Goal: Information Seeking & Learning: Check status

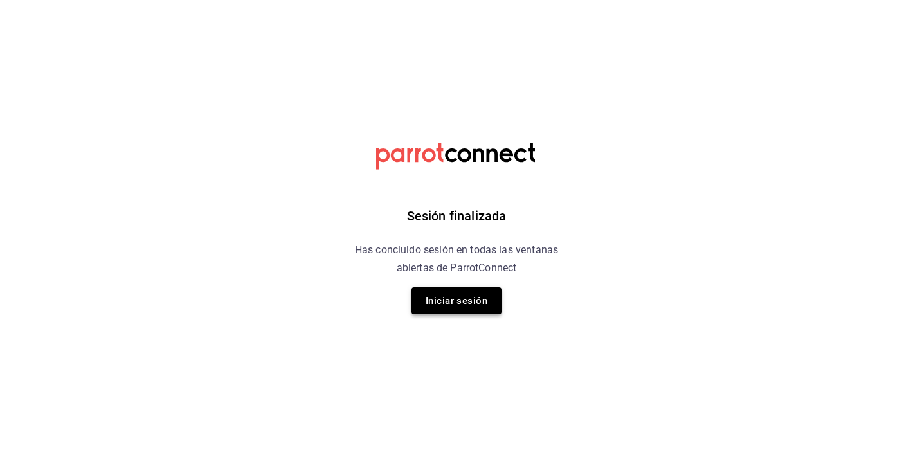
click at [464, 302] on button "Iniciar sesión" at bounding box center [457, 300] width 90 height 27
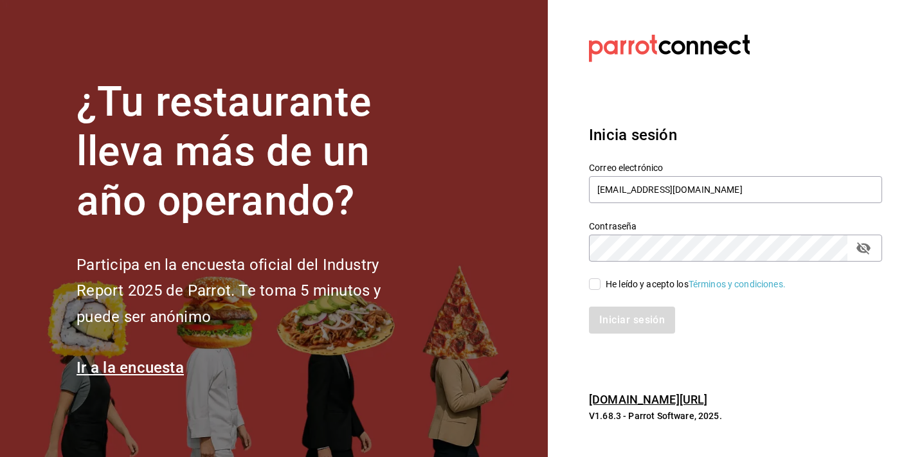
click at [578, 291] on div "Iniciar sesión" at bounding box center [728, 312] width 309 height 42
click at [597, 295] on div "Iniciar sesión" at bounding box center [728, 312] width 309 height 42
click at [596, 286] on input "He leído y acepto los Términos y condiciones." at bounding box center [595, 284] width 12 height 12
checkbox input "true"
click at [648, 329] on button "Iniciar sesión" at bounding box center [632, 320] width 87 height 27
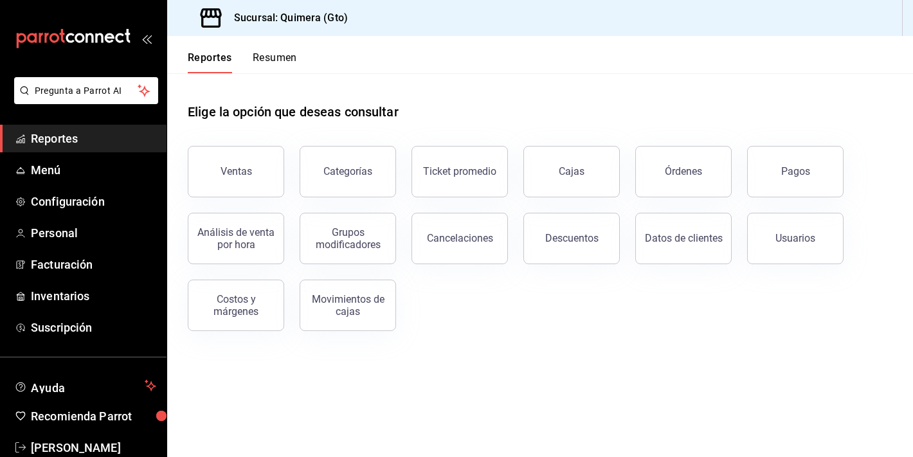
click at [219, 161] on button "Ventas" at bounding box center [236, 171] width 96 height 51
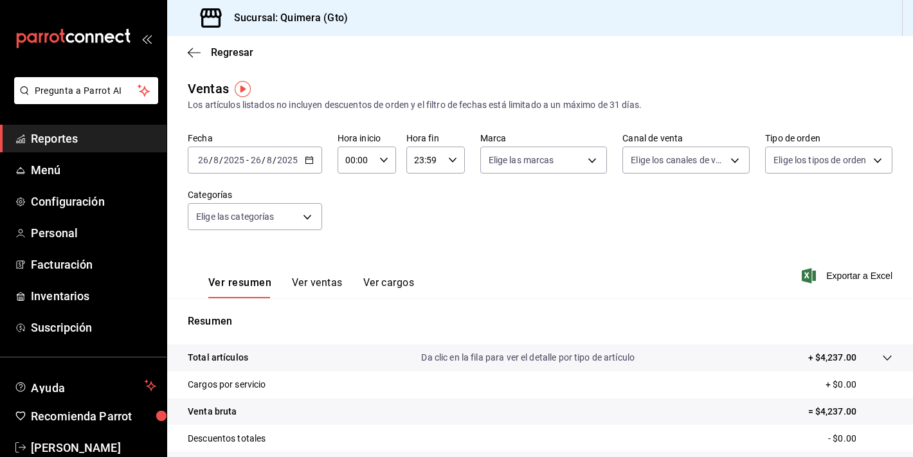
click at [325, 285] on button "Ver ventas" at bounding box center [317, 288] width 51 height 22
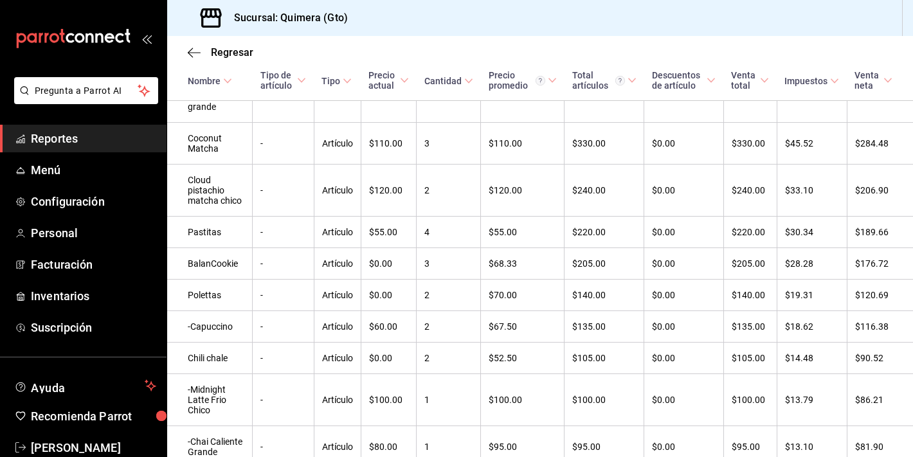
scroll to position [436, 0]
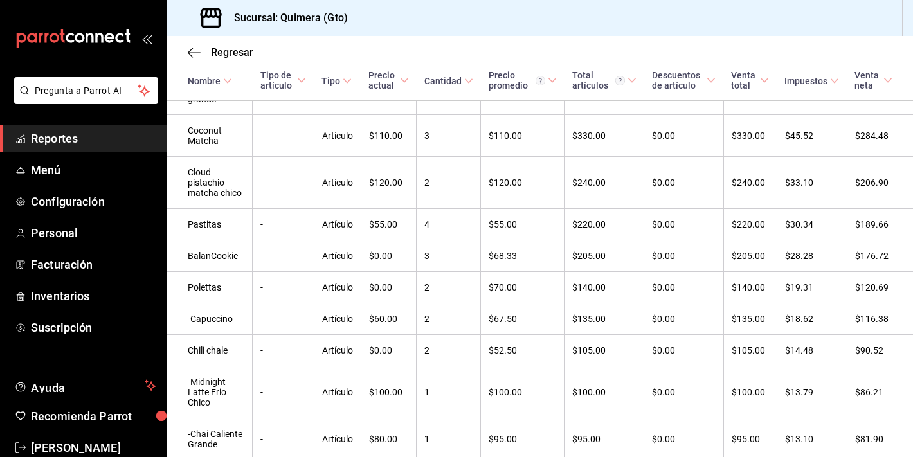
click at [70, 51] on div "mailbox folders" at bounding box center [83, 38] width 167 height 77
click at [70, 29] on icon "mailbox folders" at bounding box center [73, 38] width 116 height 19
